Goal: Task Accomplishment & Management: Use online tool/utility

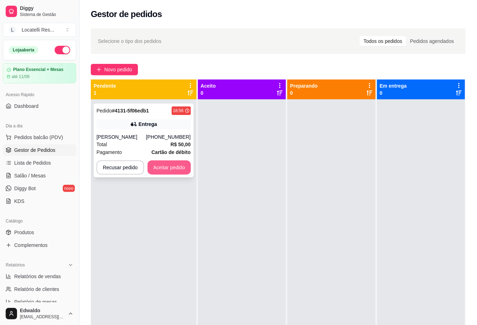
click at [172, 170] on button "Aceitar pedido" at bounding box center [169, 167] width 43 height 14
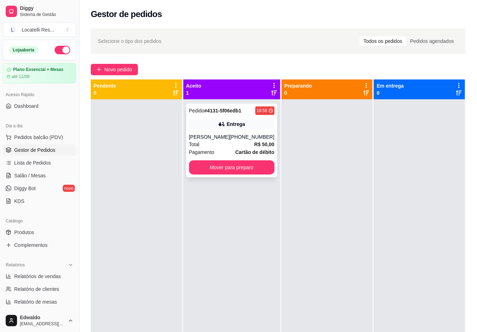
click at [237, 138] on div "[PHONE_NUMBER]" at bounding box center [252, 136] width 45 height 7
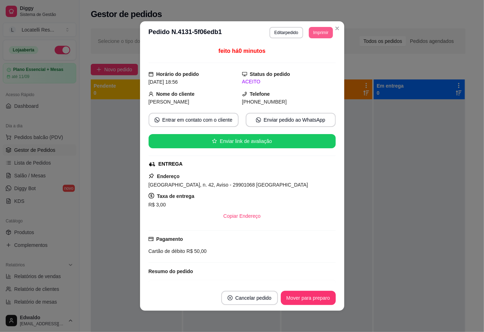
click at [316, 35] on button "Imprimir" at bounding box center [321, 32] width 24 height 11
click at [318, 56] on button "IMPRESSORA pc" at bounding box center [304, 57] width 51 height 11
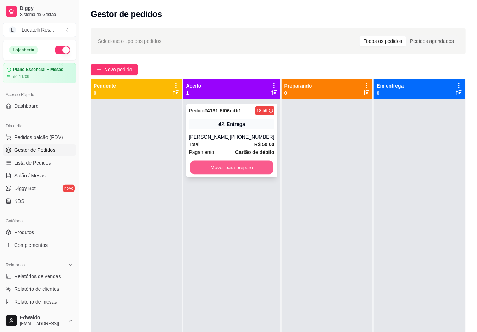
click at [253, 172] on button "Mover para preparo" at bounding box center [231, 168] width 83 height 14
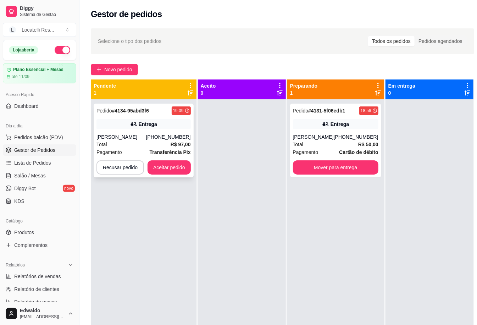
click at [124, 149] on div "Pagamento Transferência Pix" at bounding box center [144, 152] width 94 height 8
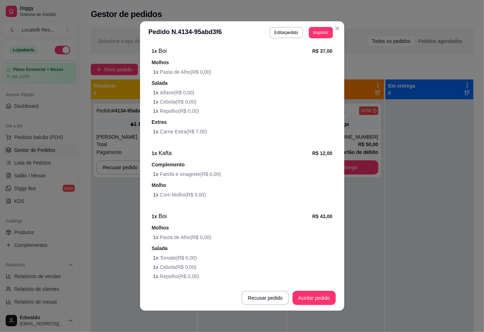
scroll to position [189, 0]
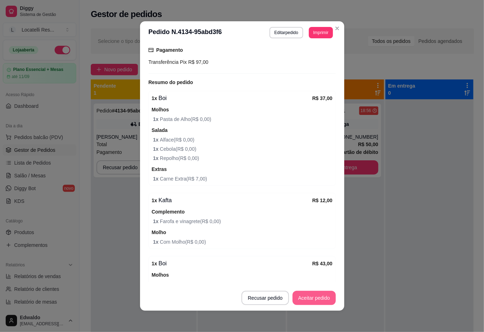
click at [313, 300] on button "Aceitar pedido" at bounding box center [314, 298] width 43 height 14
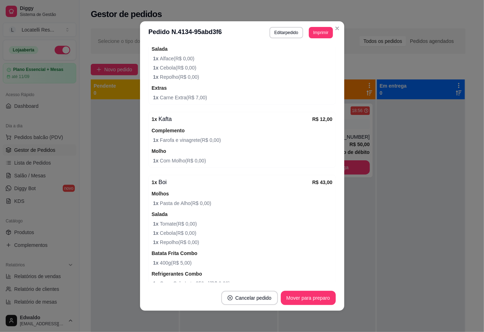
scroll to position [313, 0]
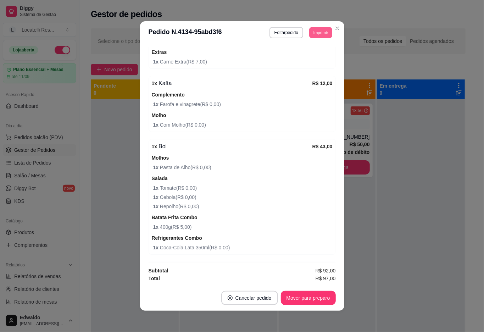
click at [317, 29] on button "Imprimir" at bounding box center [320, 32] width 23 height 11
click at [305, 63] on div "Escolha a impressora IMPRESSORA pc" at bounding box center [304, 52] width 59 height 24
click at [308, 61] on button "IMPRESSORA pc" at bounding box center [305, 57] width 50 height 11
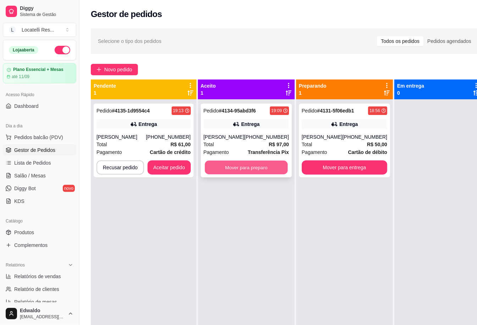
click at [235, 168] on button "Mover para preparo" at bounding box center [246, 168] width 83 height 14
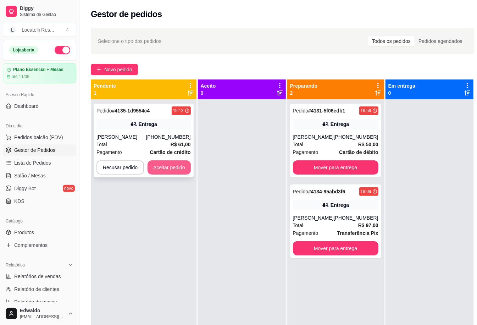
click at [170, 170] on button "Aceitar pedido" at bounding box center [169, 167] width 43 height 14
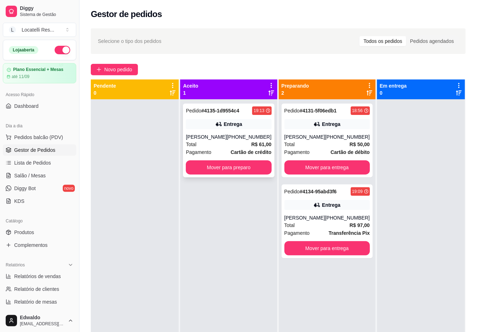
click at [235, 135] on div "[PHONE_NUMBER]" at bounding box center [249, 136] width 45 height 7
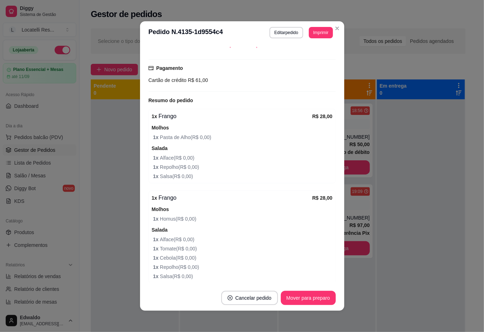
scroll to position [205, 0]
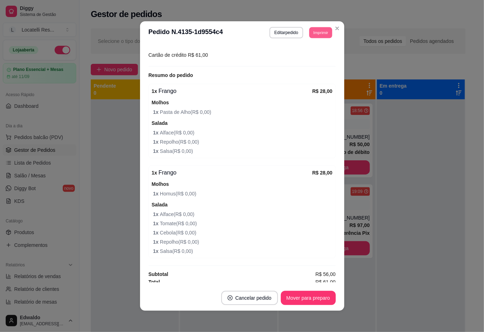
click at [318, 33] on button "Imprimir" at bounding box center [320, 32] width 23 height 11
click at [303, 59] on button "IMPRESSORA pc" at bounding box center [305, 57] width 50 height 11
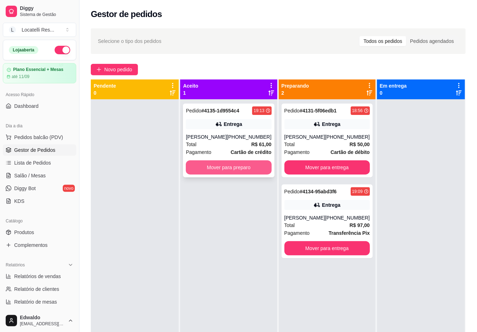
click at [248, 170] on button "Mover para preparo" at bounding box center [229, 167] width 86 height 14
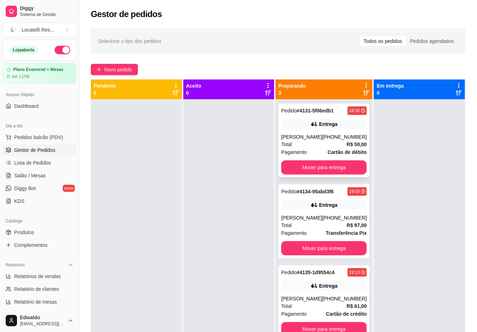
click at [311, 139] on div "[PERSON_NAME]" at bounding box center [301, 136] width 41 height 7
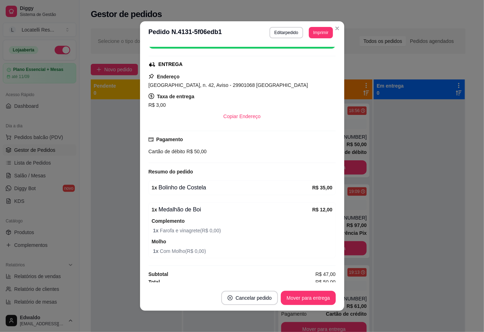
scroll to position [108, 0]
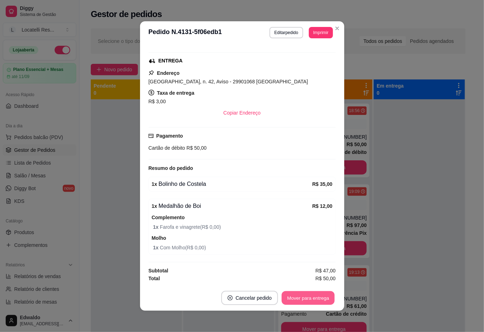
click at [291, 297] on button "Mover para entrega" at bounding box center [308, 298] width 53 height 14
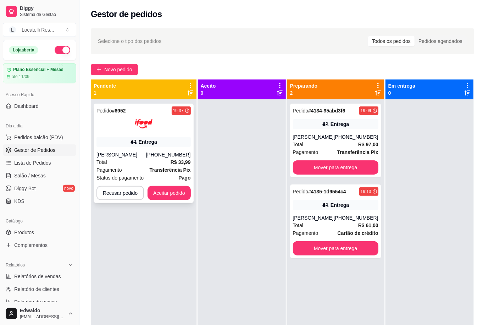
click at [175, 141] on div "Entrega" at bounding box center [144, 142] width 94 height 10
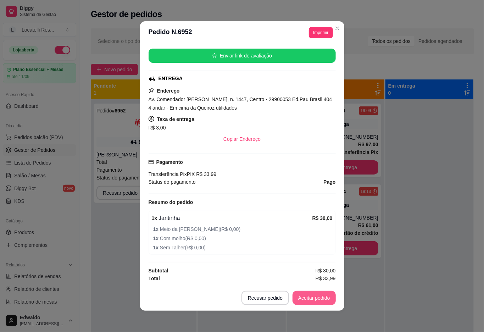
click at [318, 297] on button "Aceitar pedido" at bounding box center [314, 298] width 43 height 14
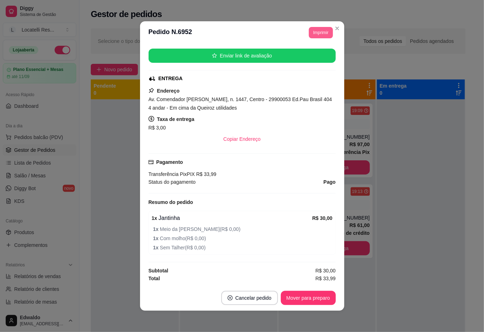
click at [313, 33] on button "Imprimir" at bounding box center [321, 32] width 24 height 11
click at [301, 61] on button "IMPRESSORA pc" at bounding box center [304, 57] width 51 height 11
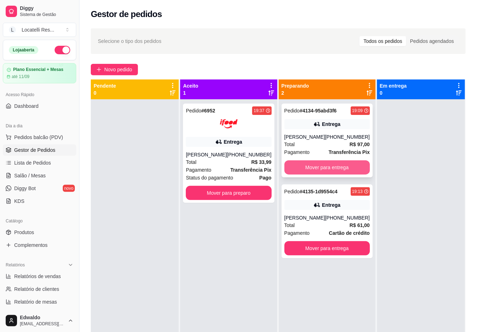
click at [314, 166] on button "Mover para entrega" at bounding box center [328, 167] width 86 height 14
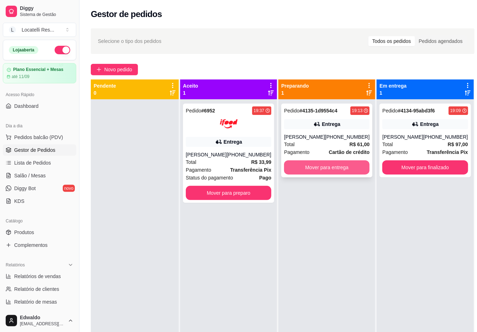
click at [319, 166] on button "Mover para entrega" at bounding box center [327, 167] width 86 height 14
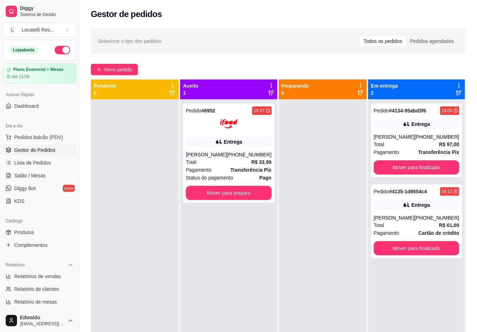
click at [304, 175] on div at bounding box center [323, 265] width 88 height 332
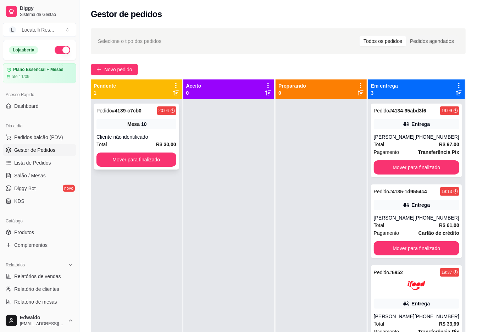
click at [148, 158] on button "Mover para finalizado" at bounding box center [137, 160] width 80 height 14
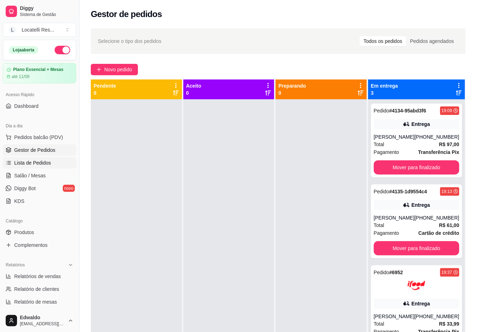
click at [33, 161] on span "Lista de Pedidos" at bounding box center [32, 162] width 37 height 7
